Goal: Task Accomplishment & Management: Complete application form

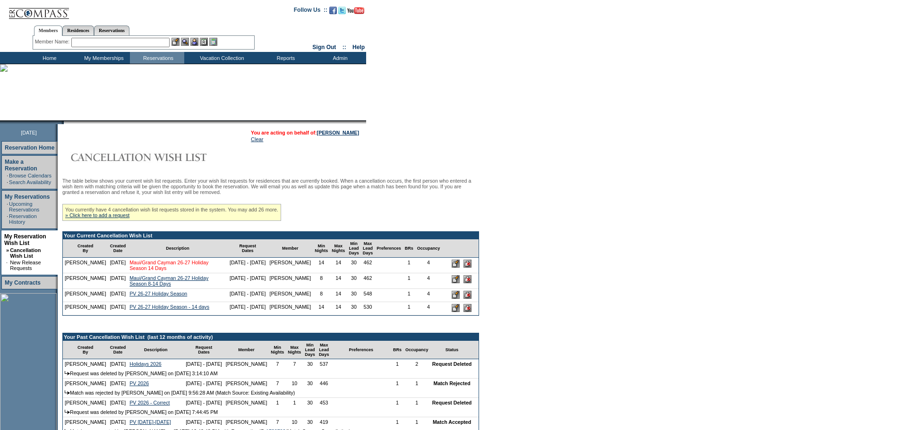
click at [146, 271] on link "Maui/Grand Cayman 26-27 Holiday Season 14 Days" at bounding box center [168, 265] width 79 height 11
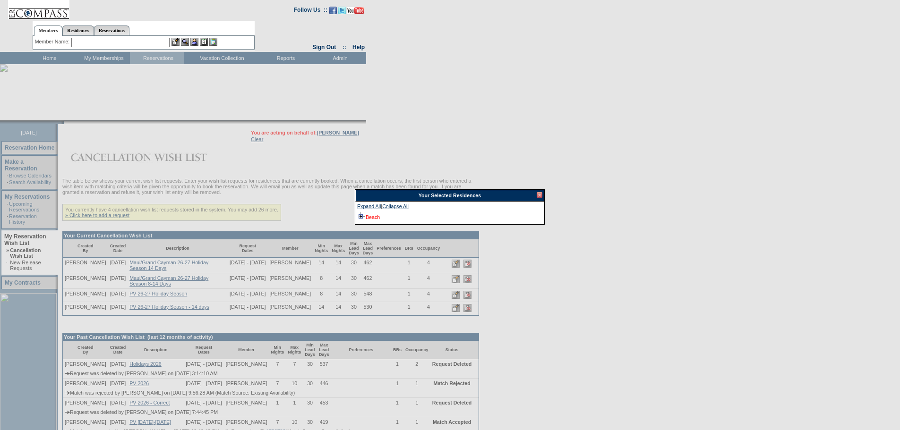
click at [374, 219] on link "Beach" at bounding box center [373, 218] width 14 height 6
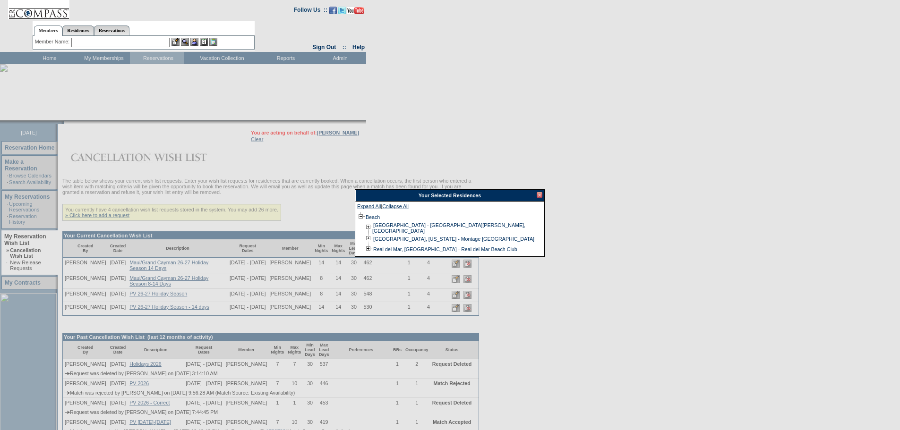
click at [539, 195] on div at bounding box center [540, 195] width 6 height 6
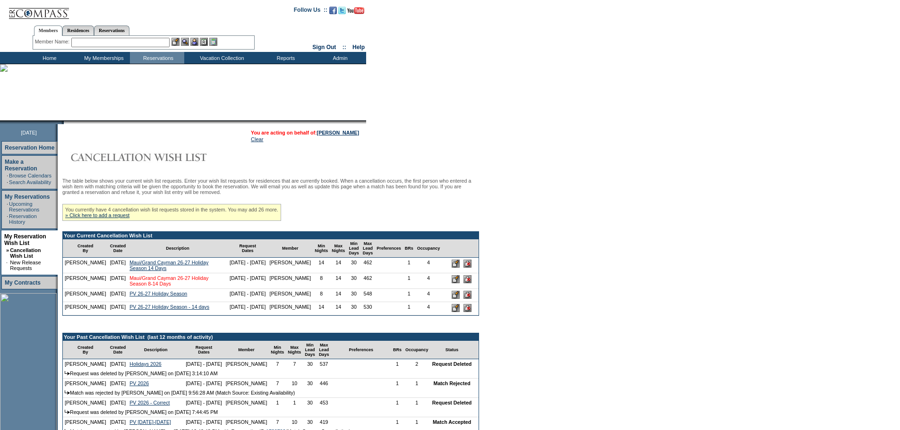
click at [169, 286] on link "Maui/Grand Cayman 26-27 Holiday Season 8-14 Days" at bounding box center [168, 280] width 79 height 11
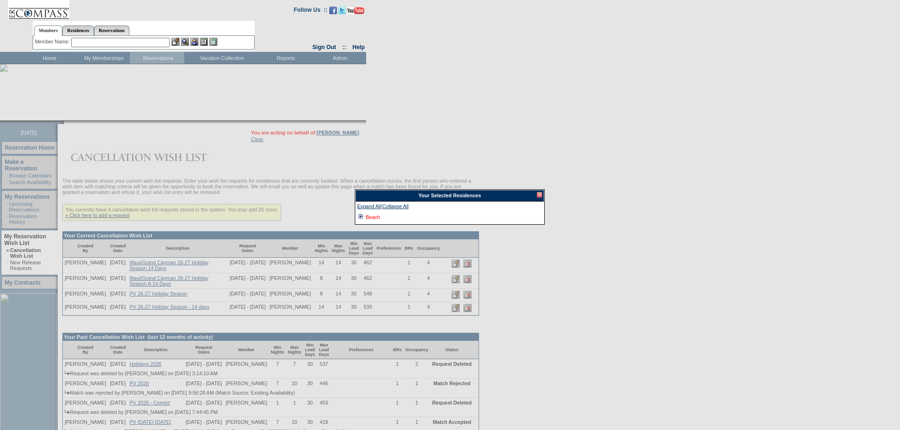
click at [367, 217] on link "Beach" at bounding box center [373, 218] width 14 height 6
click at [539, 194] on div at bounding box center [540, 195] width 6 height 6
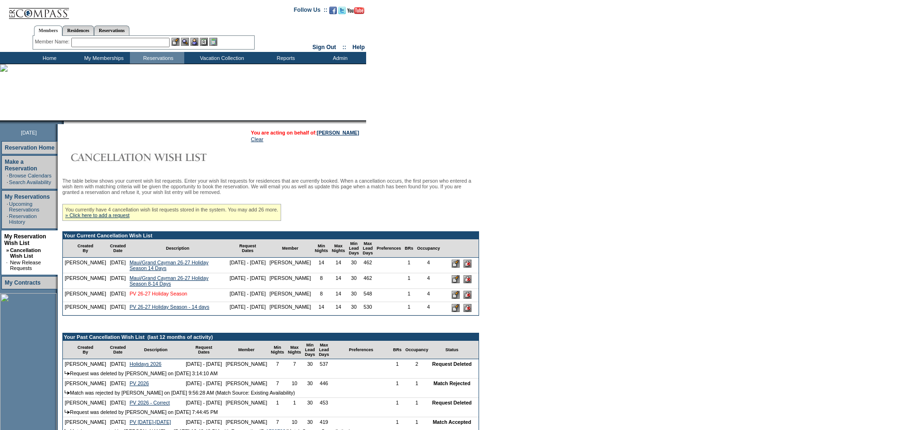
click at [164, 297] on link "PV 26-27 Holiday Season" at bounding box center [158, 294] width 58 height 6
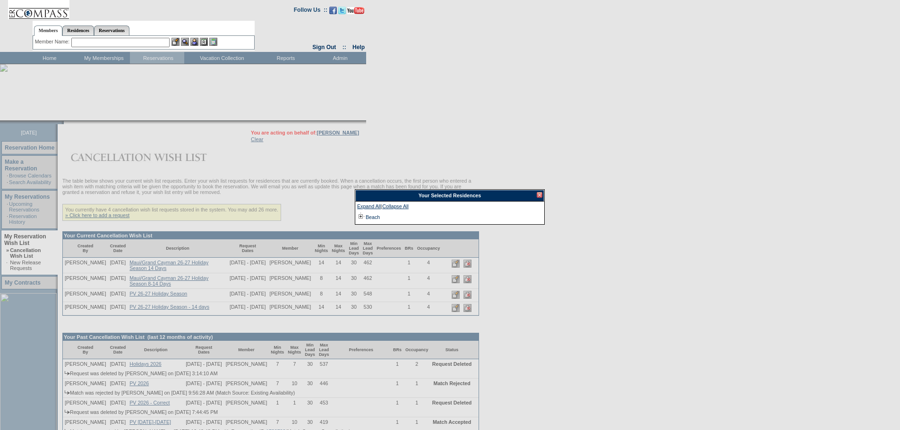
click at [370, 221] on td "Beach" at bounding box center [372, 217] width 15 height 10
click at [369, 220] on link "Beach" at bounding box center [373, 218] width 14 height 6
click at [542, 194] on div at bounding box center [540, 195] width 6 height 6
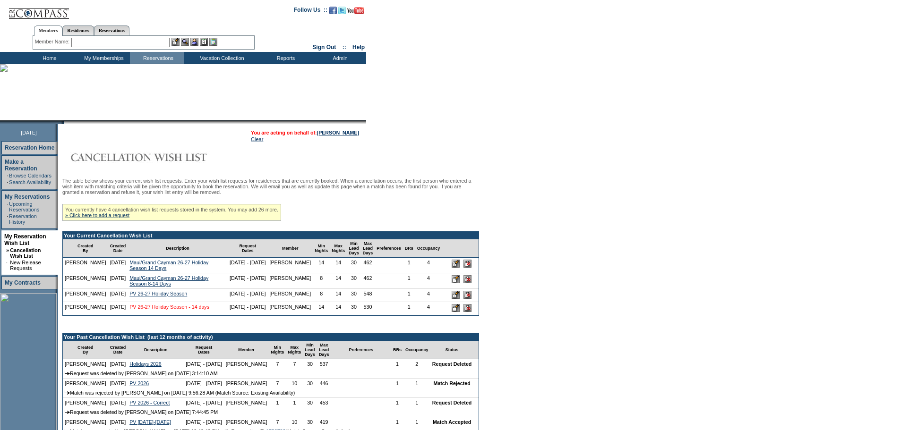
click at [149, 310] on link "PV 26-27 Holiday Season - 14 days" at bounding box center [169, 307] width 80 height 6
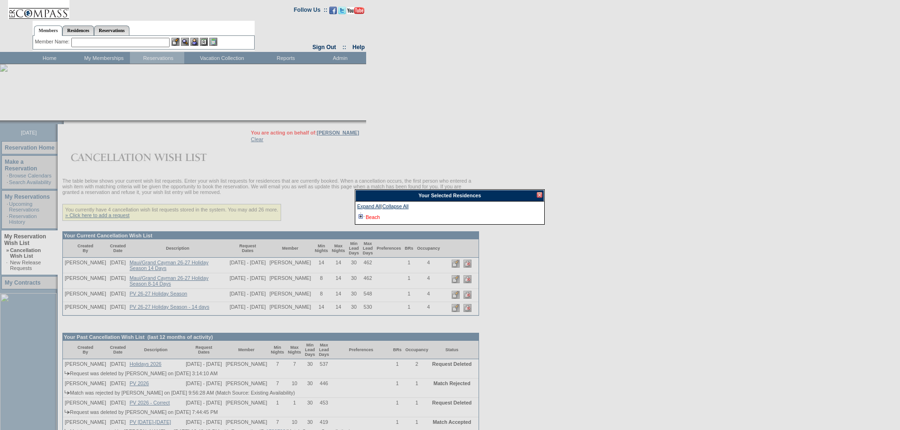
click at [377, 218] on link "Beach" at bounding box center [373, 218] width 14 height 6
click at [539, 195] on div at bounding box center [540, 195] width 6 height 6
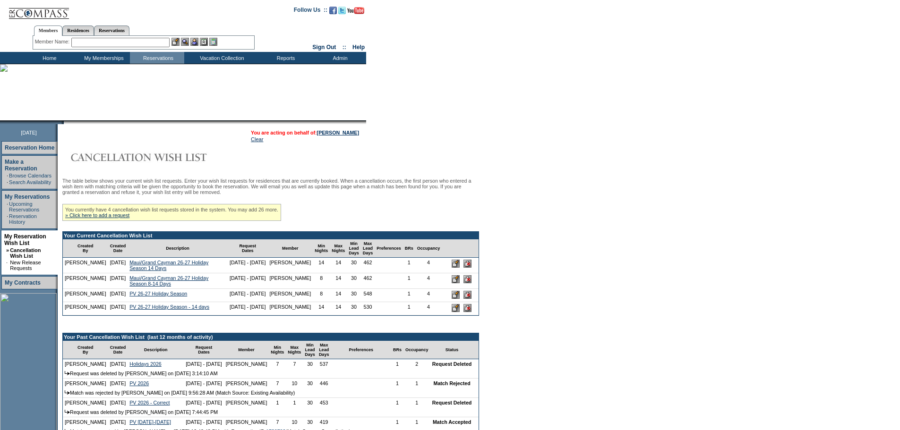
click at [601, 196] on form "Follow Us ::" at bounding box center [450, 308] width 900 height 616
click at [129, 218] on link "» Click here to add a request" at bounding box center [97, 216] width 64 height 6
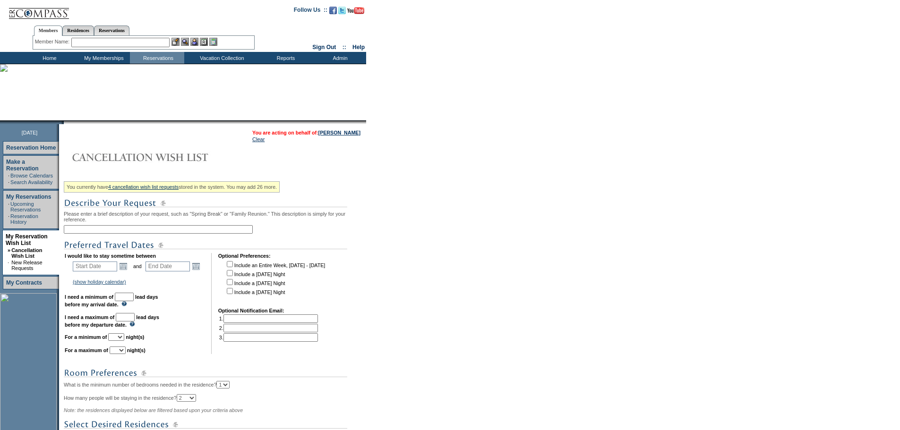
click at [105, 234] on input "text" at bounding box center [158, 229] width 189 height 9
type input "Christmas Week 2026"
click at [125, 272] on link "Open the calendar popup." at bounding box center [123, 266] width 10 height 10
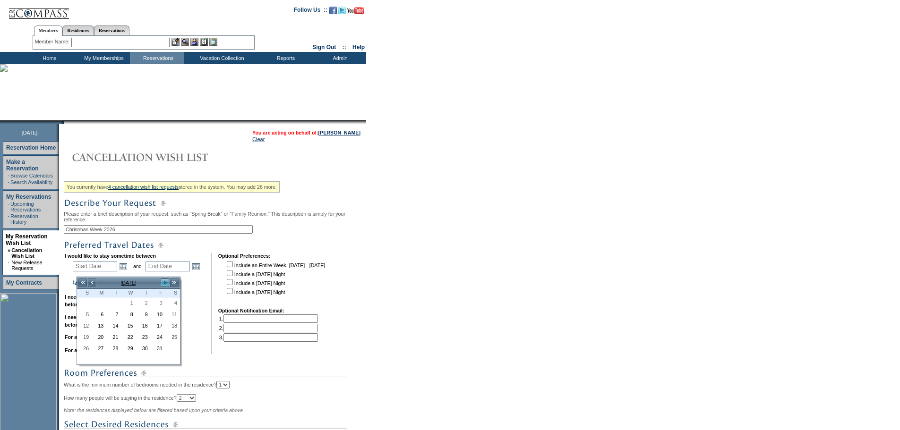
click at [162, 281] on link ">" at bounding box center [164, 282] width 9 height 9
click at [162, 280] on link ">" at bounding box center [164, 282] width 9 height 9
click at [175, 281] on link ">>" at bounding box center [174, 282] width 9 height 9
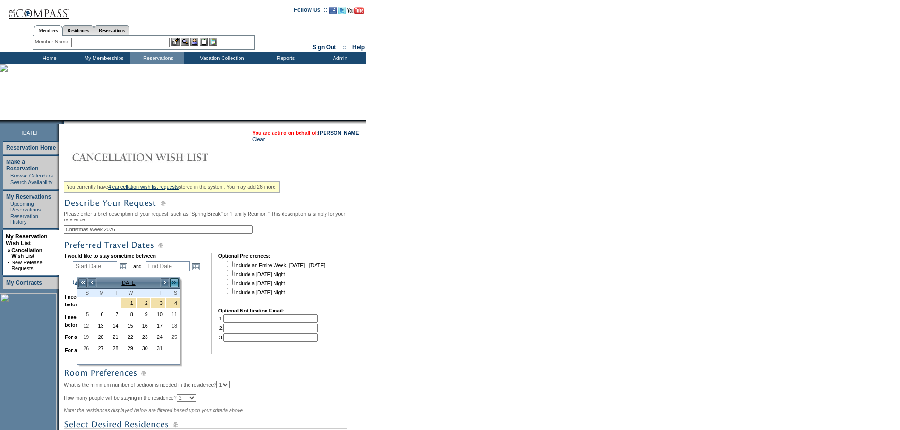
click at [175, 281] on link ">>" at bounding box center [174, 282] width 9 height 9
click at [94, 285] on link "<" at bounding box center [91, 282] width 9 height 9
click at [84, 336] on link "20" at bounding box center [84, 337] width 14 height 10
type input "2026-12-20"
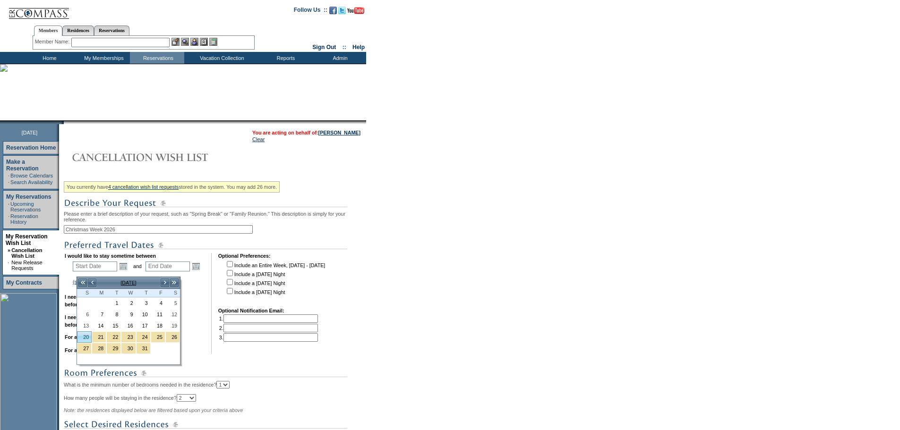
type input "2026-12-21"
type input "12/20/2026"
type input "12/21/2026"
type input "447"
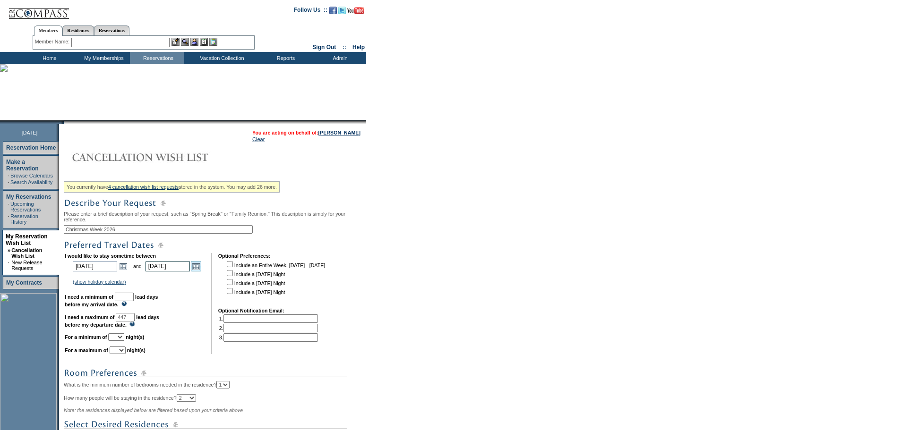
click at [199, 269] on link "Open the calendar popup." at bounding box center [196, 266] width 10 height 10
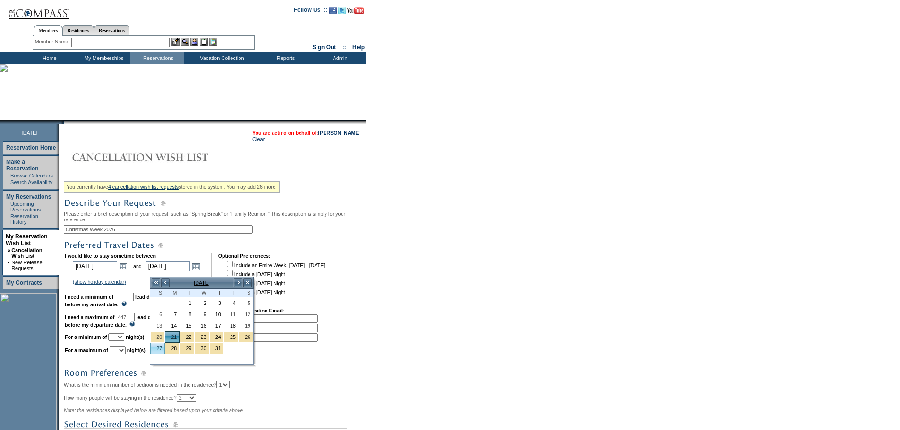
click at [157, 351] on link "27" at bounding box center [158, 349] width 14 height 10
type input "2026-12-27"
type input "12/27/2026"
type input "453"
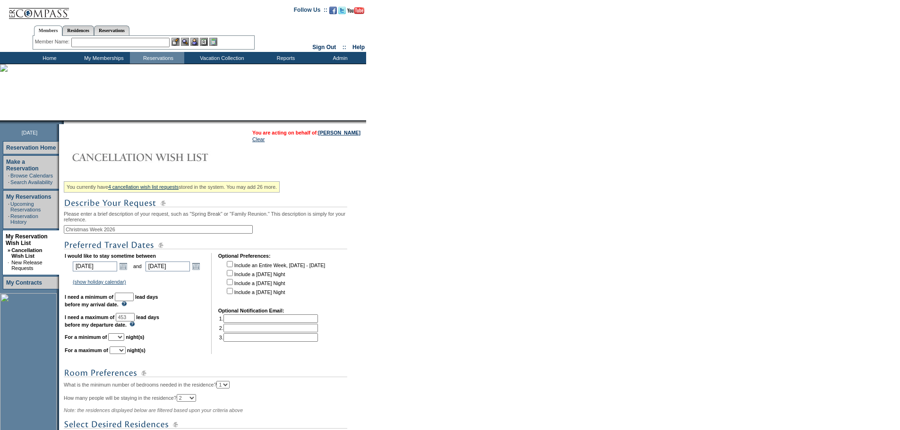
click at [134, 301] on input "text" at bounding box center [124, 297] width 19 height 9
type input "30"
click at [124, 341] on select "1 2 3 4 5 6 7 8 9 10 11 12 13 14" at bounding box center [116, 338] width 16 height 8
click at [120, 341] on select "1 2 3 4 5 6 7 8 9 10 11 12 13 14" at bounding box center [116, 338] width 16 height 8
drag, startPoint x: 129, startPoint y: 348, endPoint x: 126, endPoint y: 344, distance: 5.0
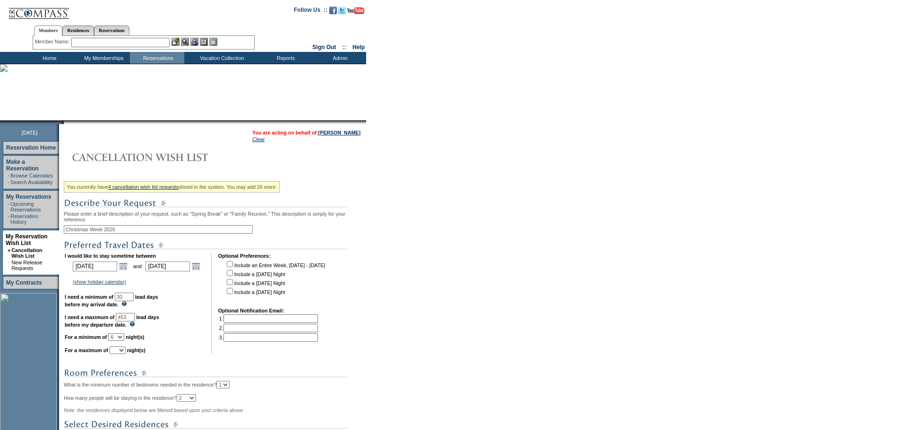
click at [124, 341] on select "1 2 3 4 5 6 7 8 9 10 11 12 13 14" at bounding box center [116, 338] width 16 height 8
select select "7"
click at [120, 341] on select "1 2 3 4 5 6 7 8 9 10 11 12 13 14" at bounding box center [116, 338] width 16 height 8
click at [126, 354] on select "1 2 3 4 5 6 7 8 9 10 11 12 13 14" at bounding box center [118, 351] width 16 height 8
select select "7"
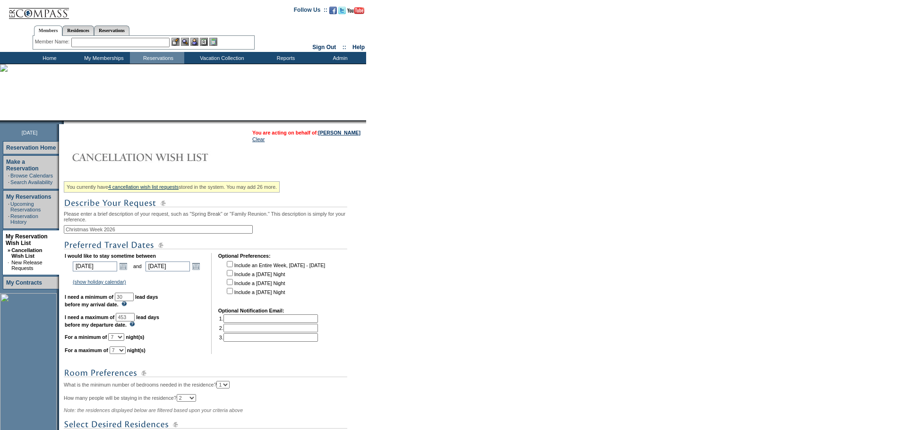
click at [121, 354] on select "1 2 3 4 5 6 7 8 9 10 11 12 13 14" at bounding box center [118, 351] width 16 height 8
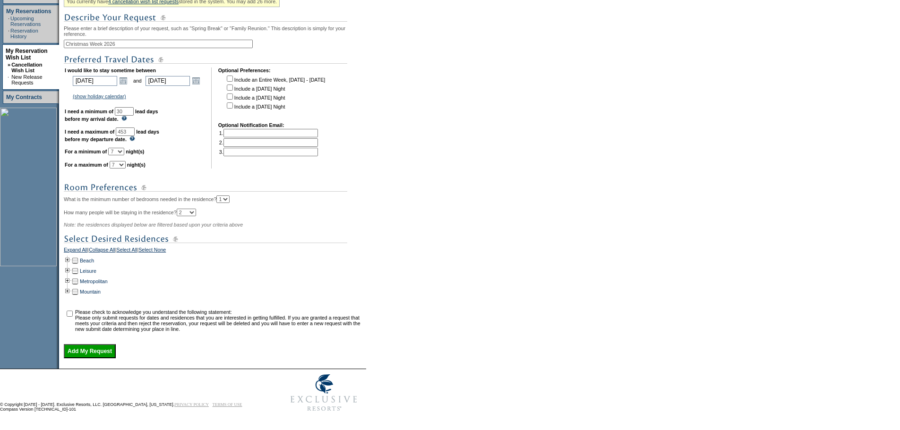
scroll to position [204, 0]
click at [69, 256] on td at bounding box center [68, 261] width 8 height 10
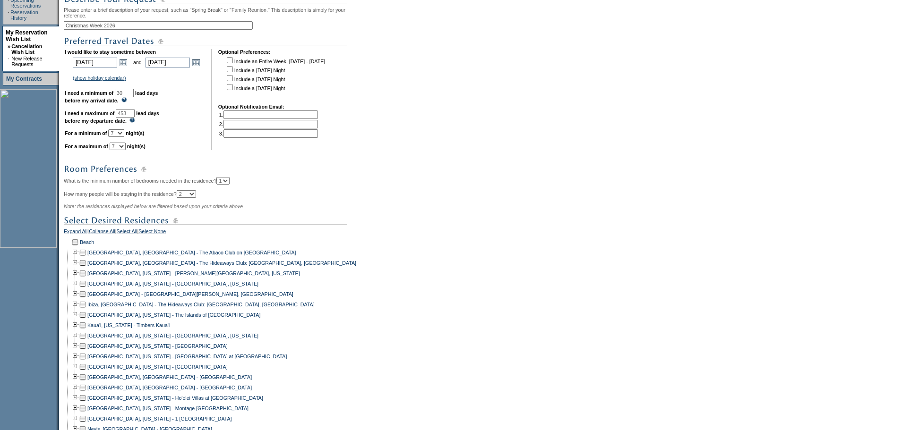
click at [86, 300] on td at bounding box center [83, 294] width 8 height 10
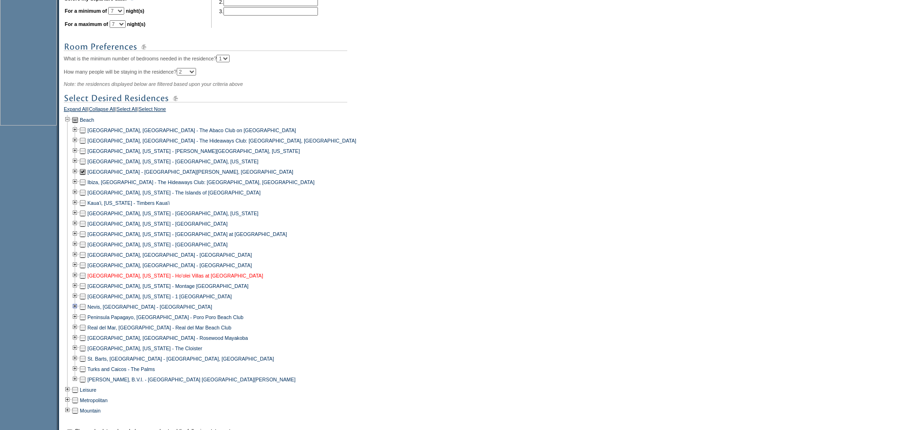
scroll to position [346, 0]
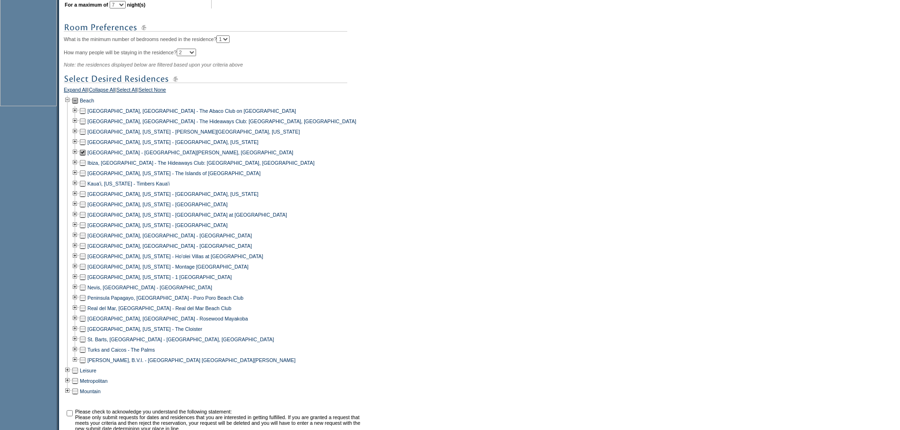
click at [86, 314] on td at bounding box center [83, 308] width 8 height 10
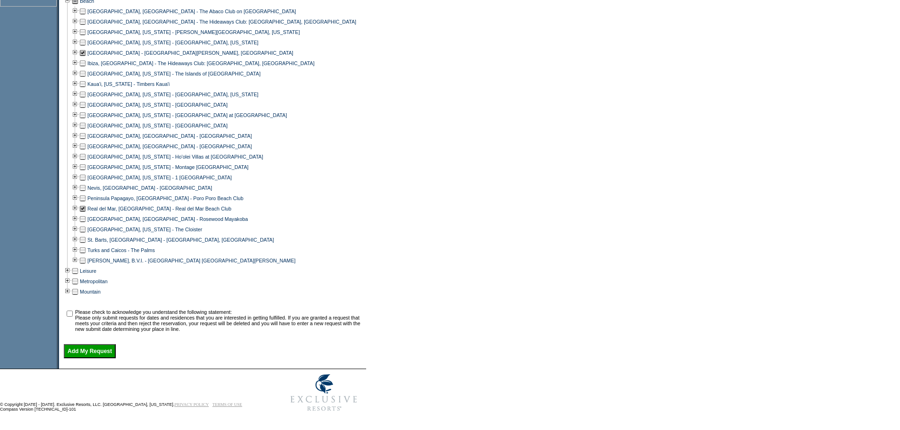
scroll to position [464, 0]
click at [72, 310] on td at bounding box center [69, 321] width 9 height 23
click at [72, 311] on input "checkbox" at bounding box center [70, 314] width 6 height 6
checkbox input "true"
click at [86, 347] on input "Add My Request" at bounding box center [90, 351] width 52 height 14
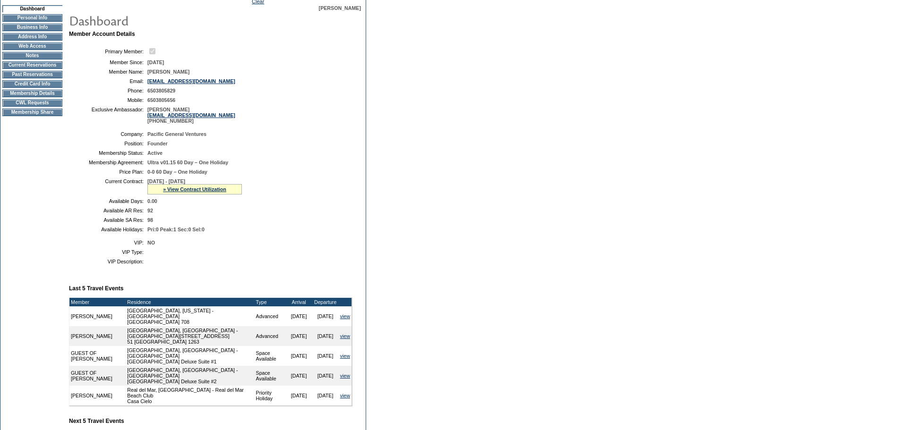
scroll to position [47, 0]
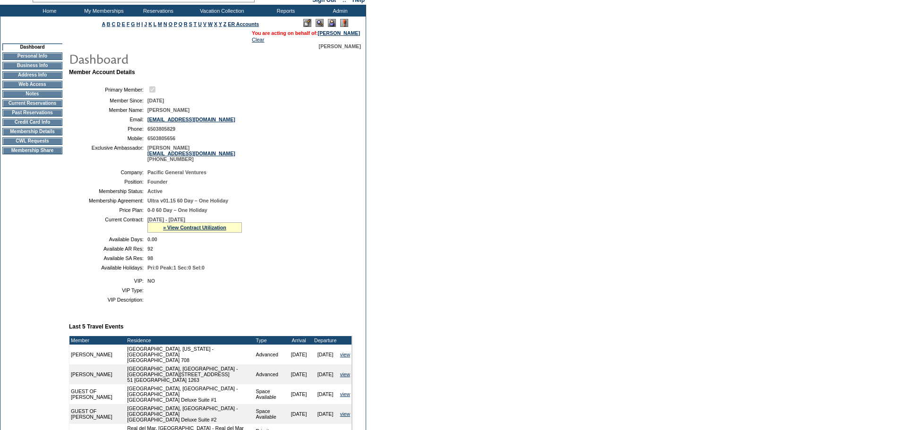
click at [48, 145] on td "CWL Requests" at bounding box center [32, 142] width 60 height 8
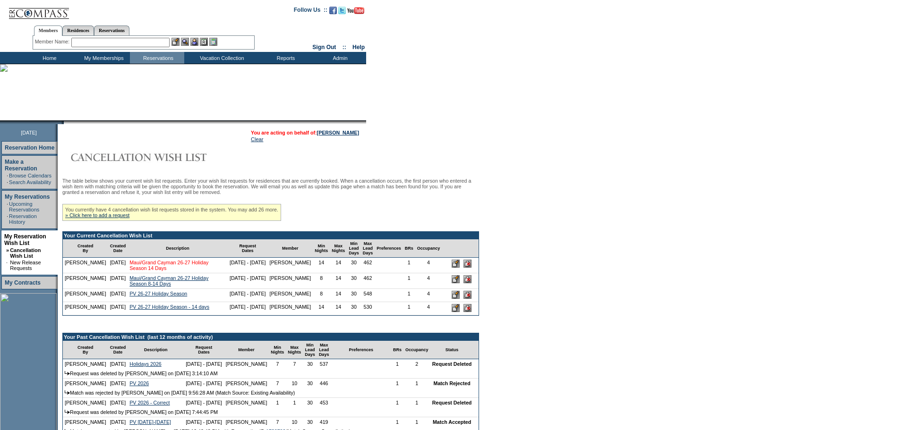
click at [152, 271] on link "Maui/Grand Cayman 26-27 Holiday Season 14 Days" at bounding box center [168, 265] width 79 height 11
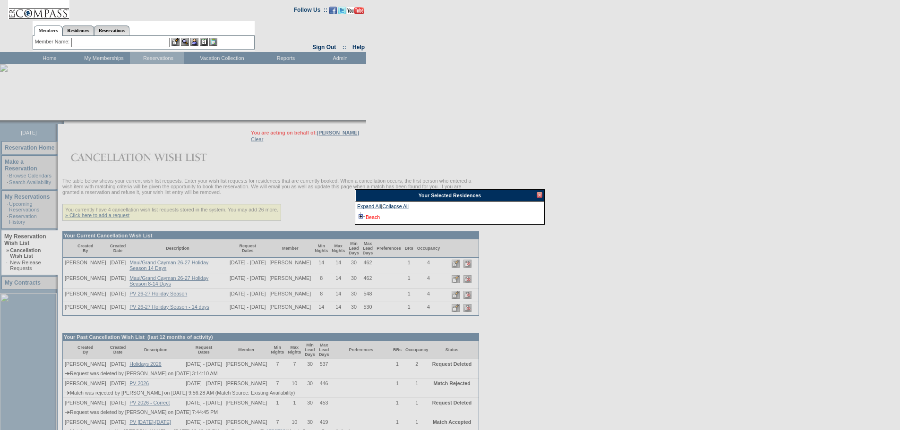
click at [368, 215] on link "Beach" at bounding box center [373, 218] width 14 height 6
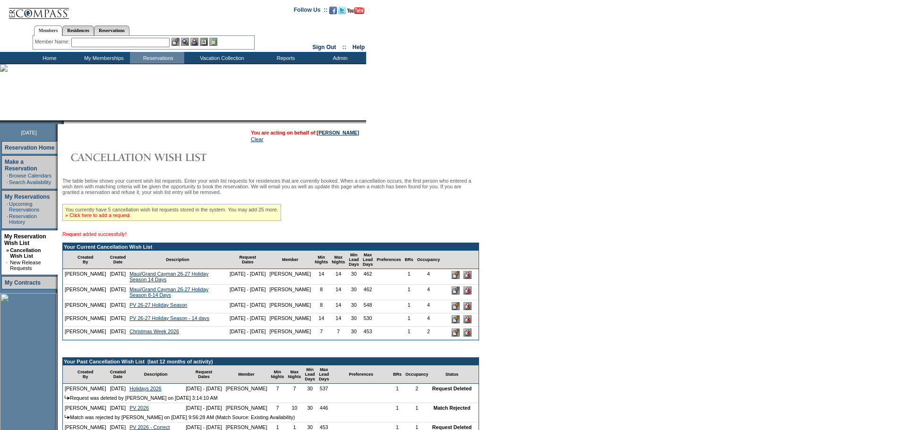
click at [98, 218] on link "» Click here to add a request" at bounding box center [97, 216] width 64 height 6
